Goal: Task Accomplishment & Management: Manage account settings

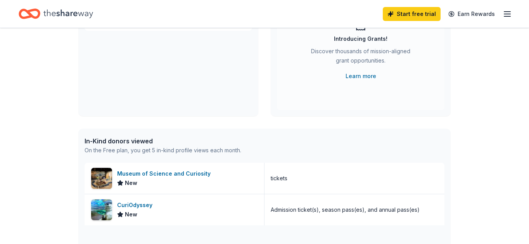
scroll to position [56, 0]
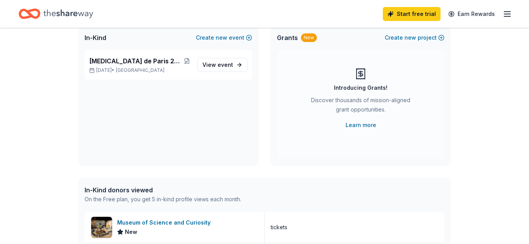
click at [504, 13] on icon "button" at bounding box center [507, 13] width 9 height 9
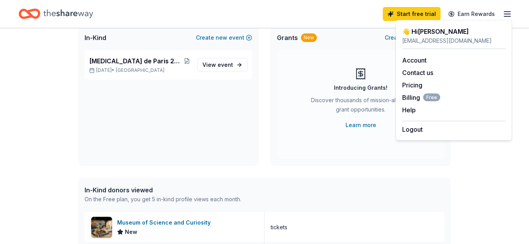
click at [469, 41] on div "cindyhsu128@gmail.com" at bounding box center [454, 40] width 103 height 9
click at [457, 41] on div "cindyhsu128@gmail.com" at bounding box center [454, 40] width 103 height 9
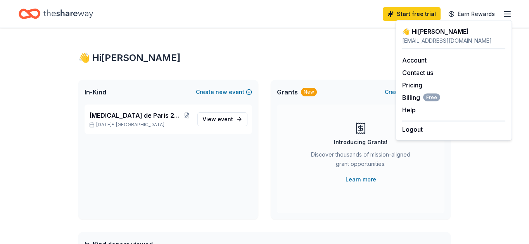
scroll to position [0, 0]
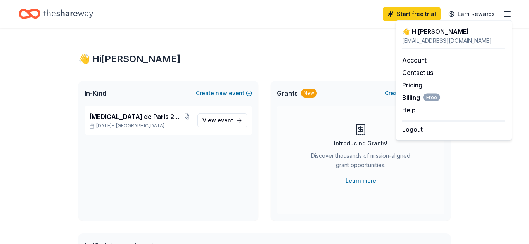
click at [266, 132] on div "In-Kind Create new event Bal de Paris 2025, La Masquerade Nov 08, 2025 • SF Bay…" at bounding box center [264, 151] width 373 height 140
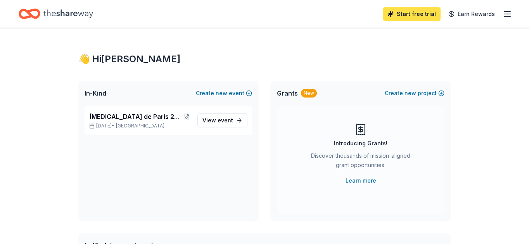
click at [403, 16] on link "Start free trial" at bounding box center [412, 14] width 58 height 14
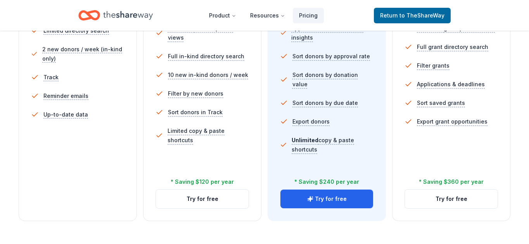
scroll to position [300, 0]
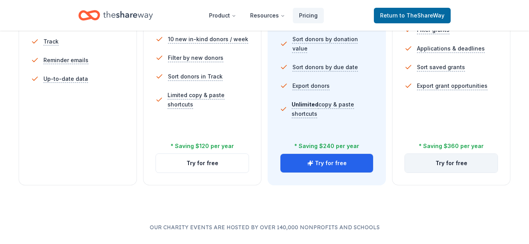
click at [441, 167] on button "Try for free" at bounding box center [451, 163] width 93 height 19
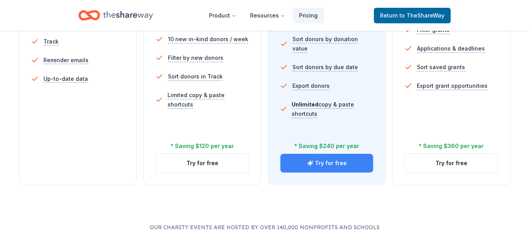
click at [355, 158] on button "Try for free" at bounding box center [327, 163] width 93 height 19
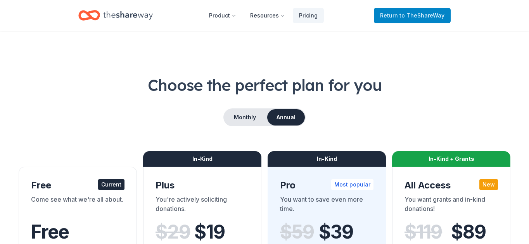
click at [414, 13] on span "to TheShareWay" at bounding box center [422, 15] width 45 height 7
click at [135, 10] on icon "Home" at bounding box center [128, 15] width 50 height 16
click at [125, 10] on icon "Home" at bounding box center [128, 15] width 50 height 16
click at [102, 17] on div "Home" at bounding box center [115, 15] width 75 height 18
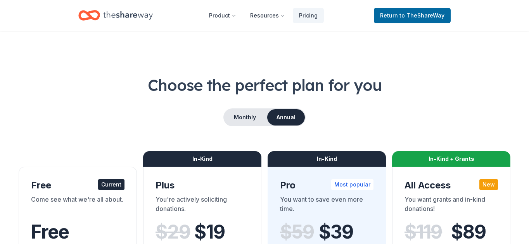
click at [102, 17] on div "Home" at bounding box center [115, 15] width 75 height 18
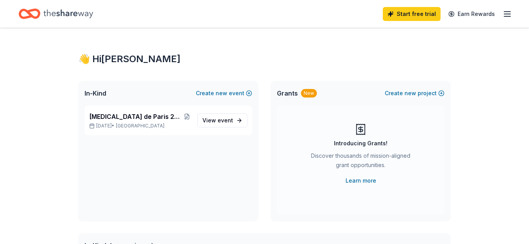
click at [512, 13] on div "Start free trial Earn Rewards" at bounding box center [264, 14] width 529 height 28
click at [510, 13] on icon "button" at bounding box center [507, 13] width 9 height 9
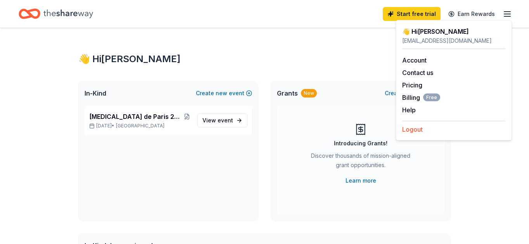
click at [416, 128] on button "Logout" at bounding box center [413, 129] width 21 height 9
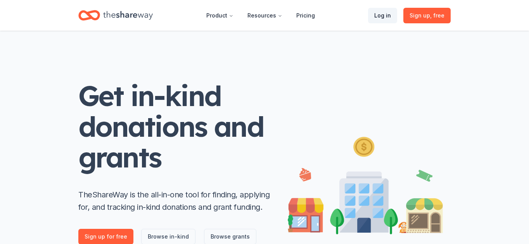
click at [385, 16] on link "Log in" at bounding box center [382, 16] width 29 height 16
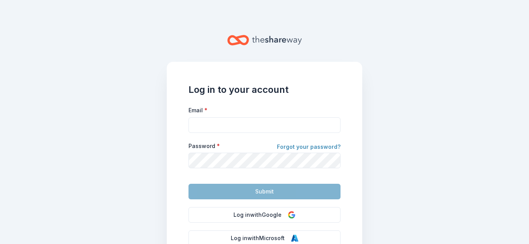
click at [288, 145] on link "Forgot your password?" at bounding box center [309, 147] width 64 height 11
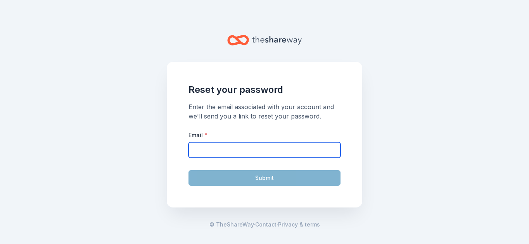
click at [267, 153] on input "Email *" at bounding box center [265, 150] width 152 height 16
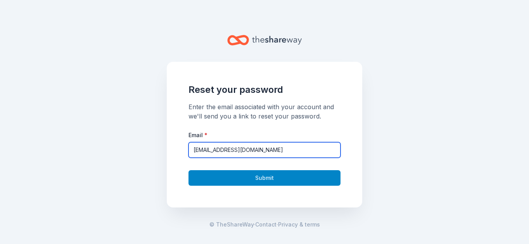
type input "[EMAIL_ADDRESS][DOMAIN_NAME]"
click at [273, 179] on button "Submit" at bounding box center [265, 178] width 152 height 16
